Goal: Ask a question

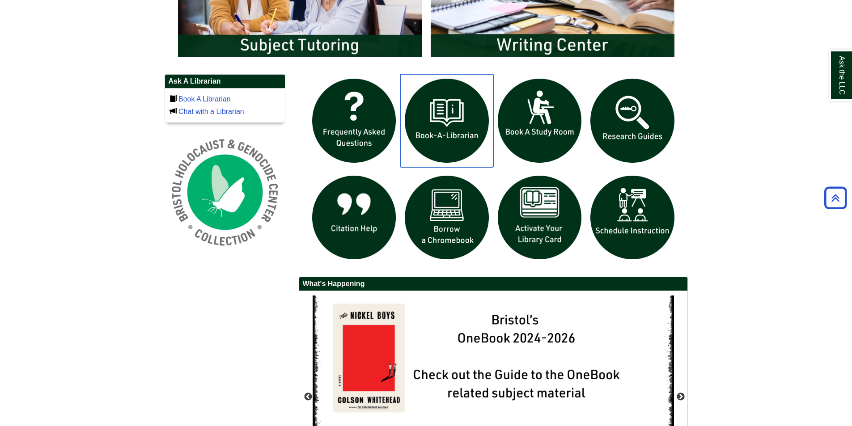
click at [467, 124] on img "slideshow" at bounding box center [446, 120] width 93 height 93
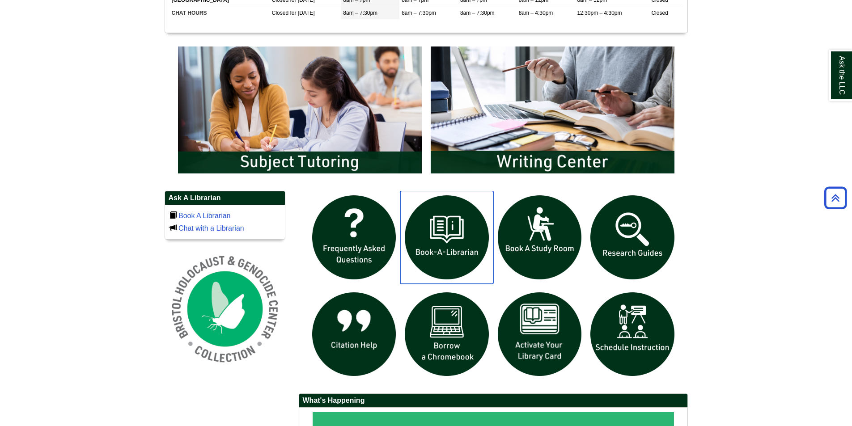
scroll to position [493, 0]
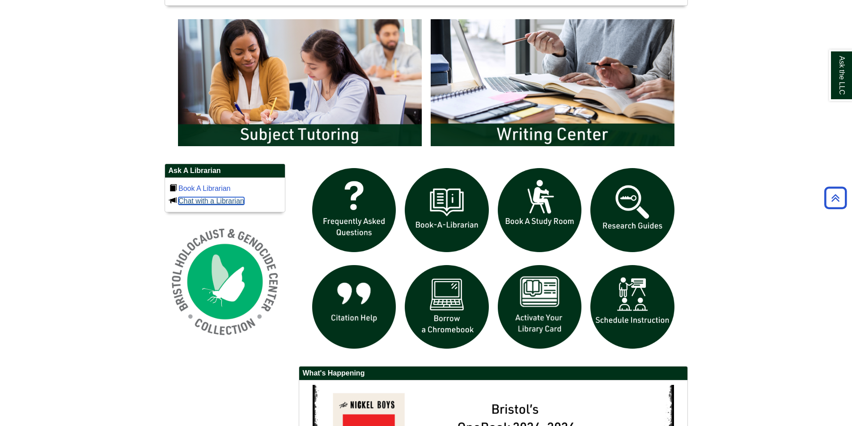
click at [227, 200] on link "Chat with a Librarian" at bounding box center [211, 201] width 66 height 8
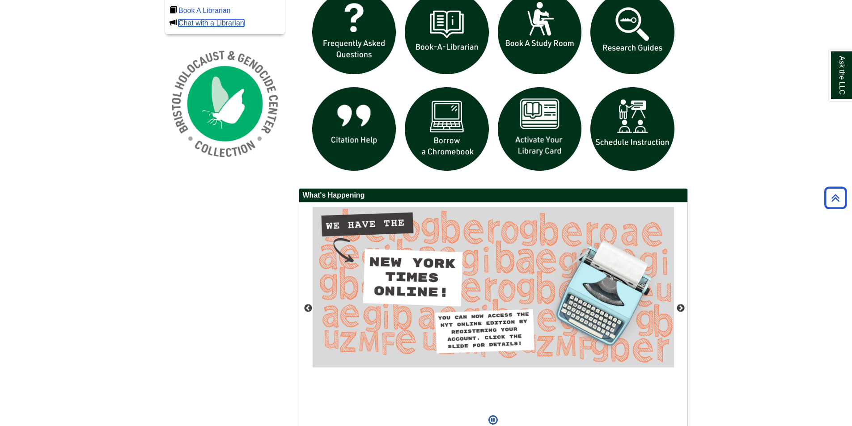
scroll to position [672, 0]
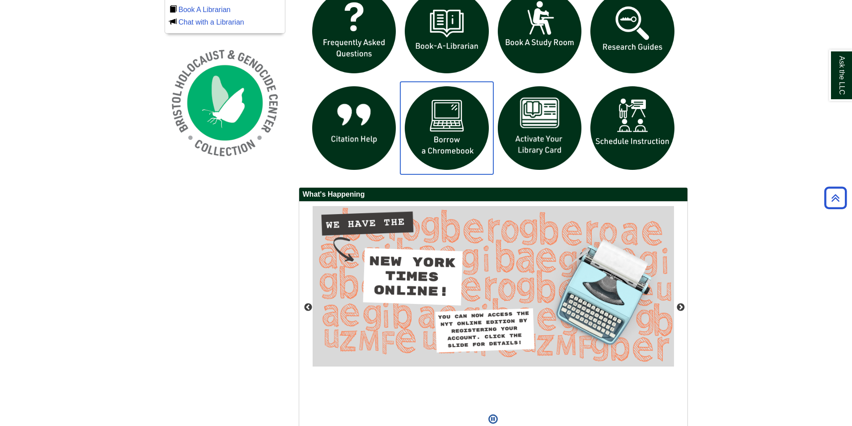
click at [446, 150] on img "slideshow" at bounding box center [446, 128] width 93 height 93
click at [456, 41] on img "slideshow" at bounding box center [446, 31] width 93 height 93
click at [827, 201] on icon "Back to Top" at bounding box center [835, 198] width 29 height 29
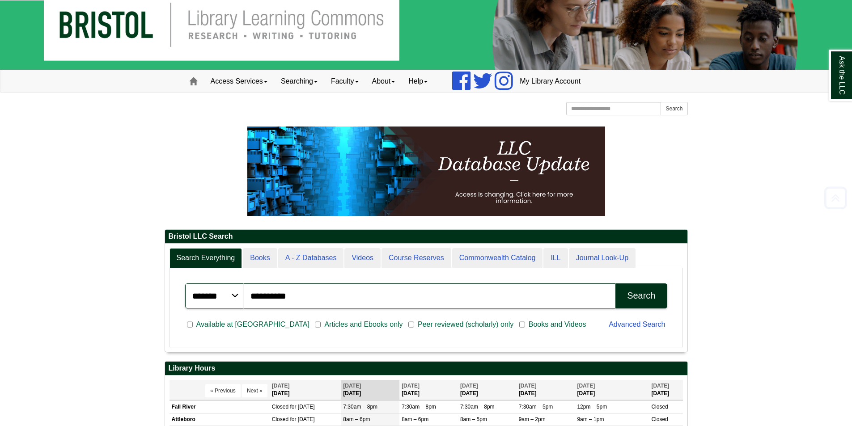
scroll to position [0, 0]
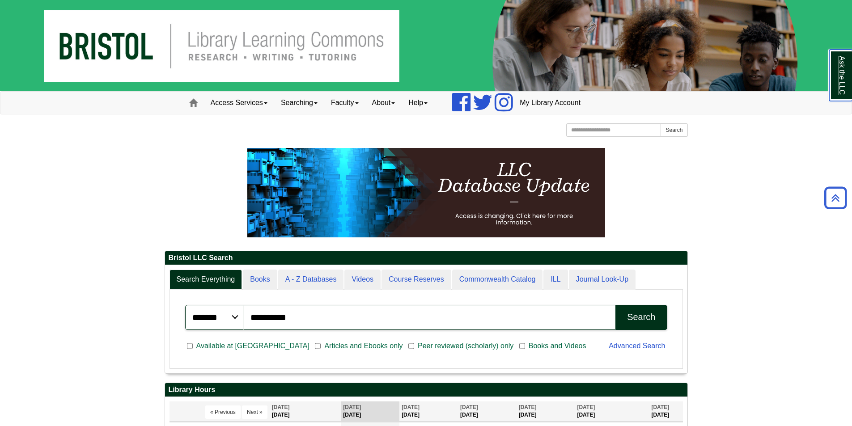
click at [844, 71] on link "Ask the LLC" at bounding box center [840, 75] width 23 height 51
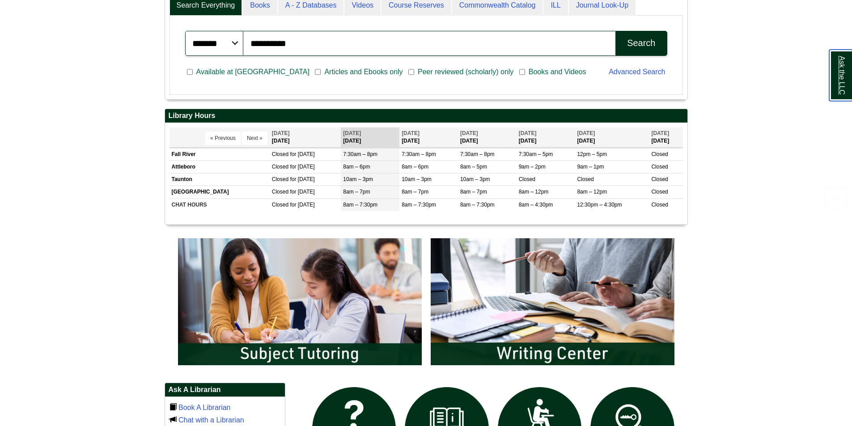
scroll to position [313, 0]
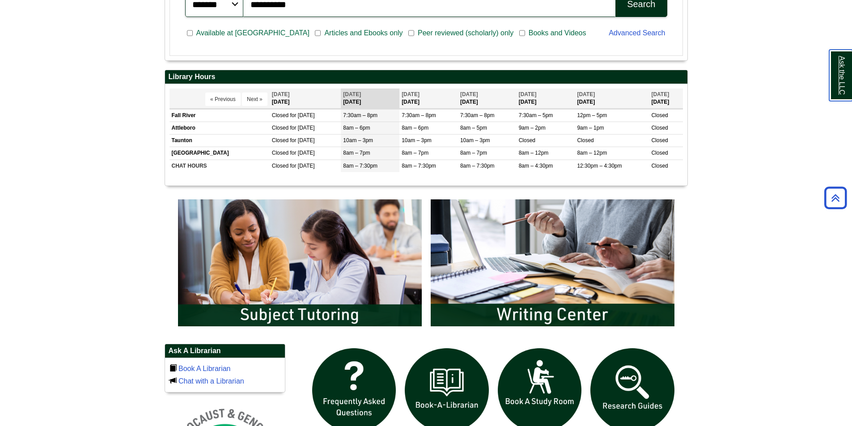
click at [840, 76] on link "Ask the LLC" at bounding box center [840, 75] width 23 height 51
click at [658, 67] on link "Ask the LLC" at bounding box center [661, 75] width 23 height 51
click at [840, 69] on link "Ask the LLC" at bounding box center [840, 75] width 23 height 51
click at [664, 74] on link "Ask the LLC" at bounding box center [661, 75] width 23 height 51
click at [840, 69] on link "Ask the LLC" at bounding box center [840, 75] width 23 height 51
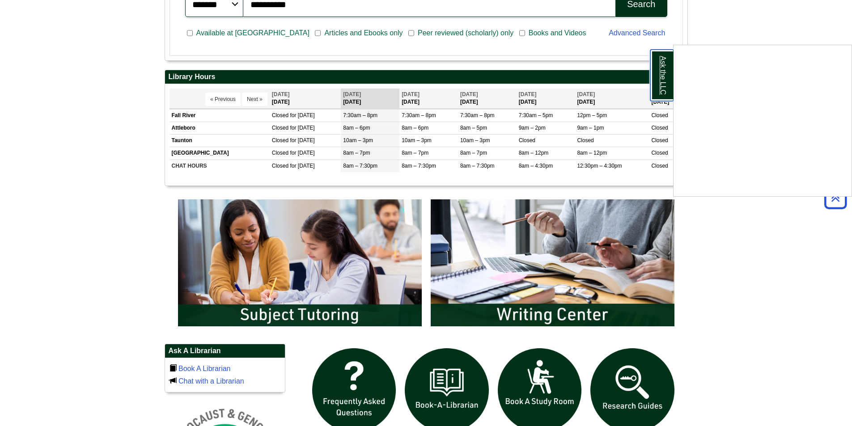
click at [663, 73] on link "Ask the LLC" at bounding box center [661, 75] width 23 height 51
